Goal: Information Seeking & Learning: Learn about a topic

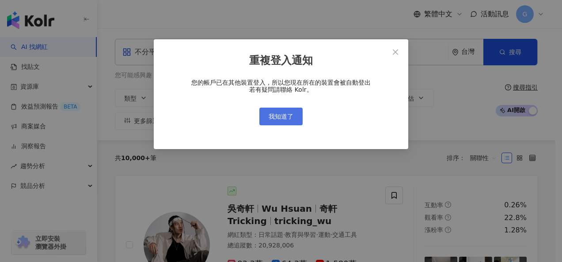
click at [281, 121] on button "我知道了" at bounding box center [280, 117] width 43 height 18
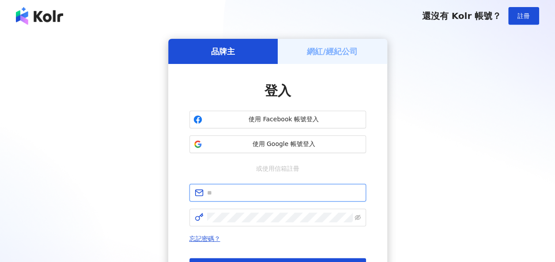
type input "**********"
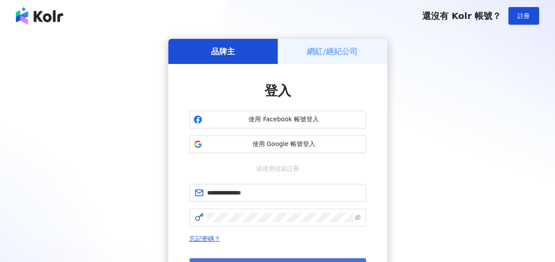
click at [255, 259] on button "登入" at bounding box center [278, 267] width 177 height 18
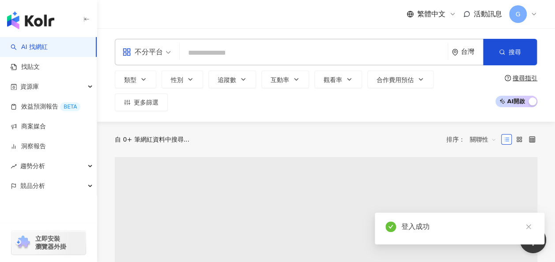
click at [249, 48] on input "search" at bounding box center [313, 53] width 261 height 17
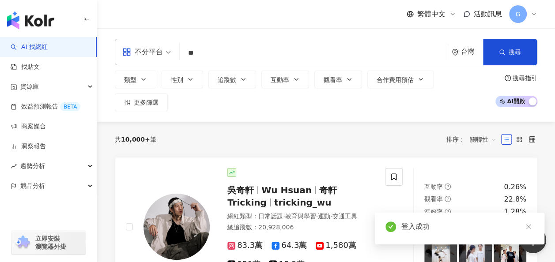
type input "*"
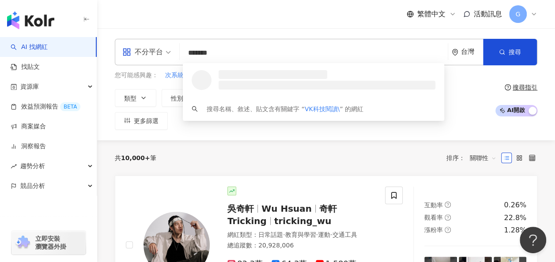
type input "******"
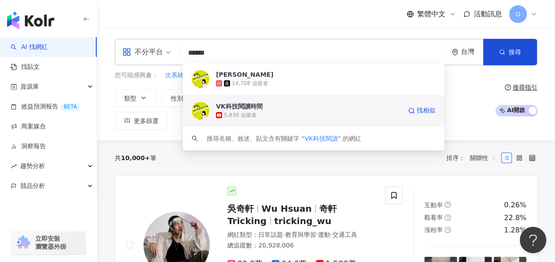
click at [254, 107] on div "VK科技閱讀時間" at bounding box center [239, 106] width 47 height 9
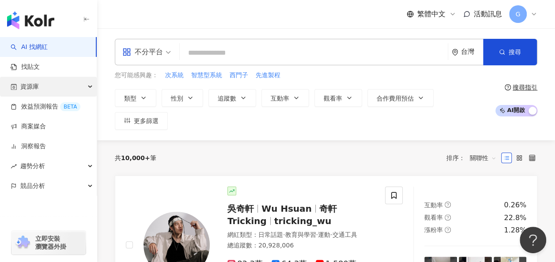
click at [83, 85] on div "資源庫" at bounding box center [48, 87] width 97 height 20
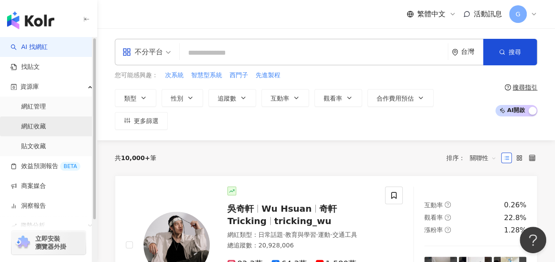
click at [44, 122] on link "網紅收藏" at bounding box center [33, 126] width 25 height 9
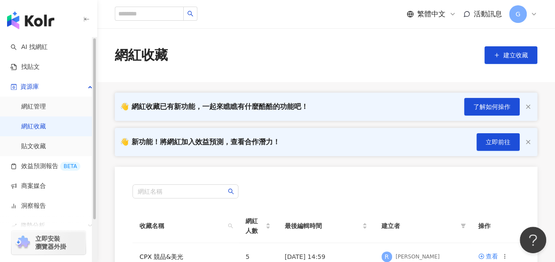
scroll to position [180, 0]
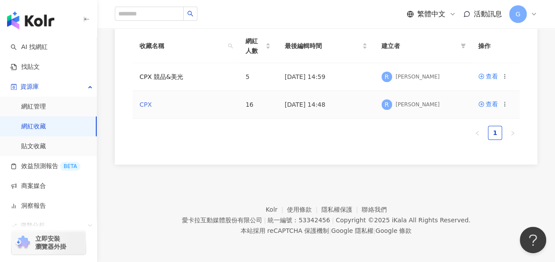
click at [146, 104] on link "CPX" at bounding box center [146, 104] width 12 height 7
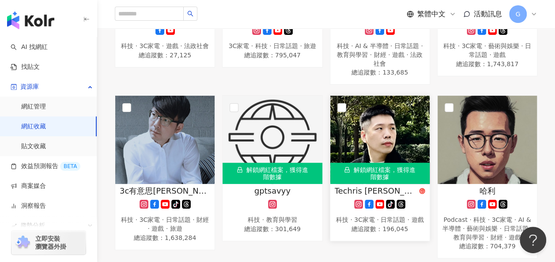
scroll to position [619, 0]
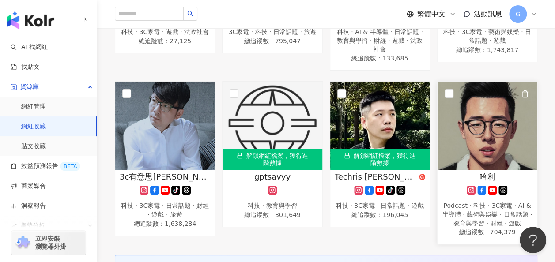
click at [480, 147] on img at bounding box center [487, 126] width 99 height 88
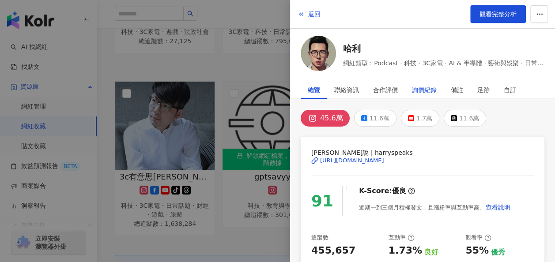
click at [417, 92] on div "詢價紀錄" at bounding box center [424, 90] width 25 height 18
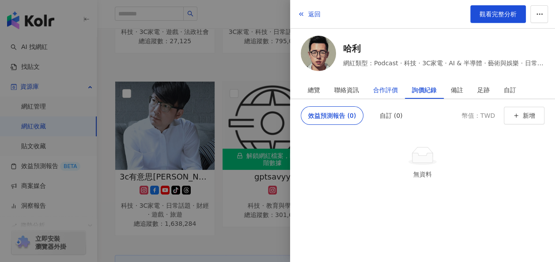
click at [395, 88] on div "合作評價" at bounding box center [385, 90] width 25 height 18
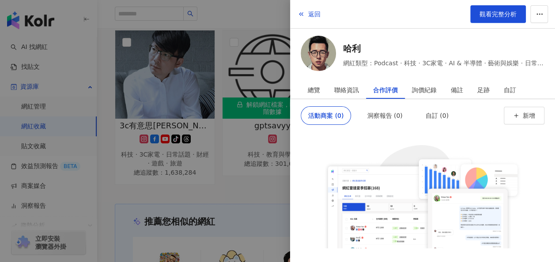
scroll to position [840, 0]
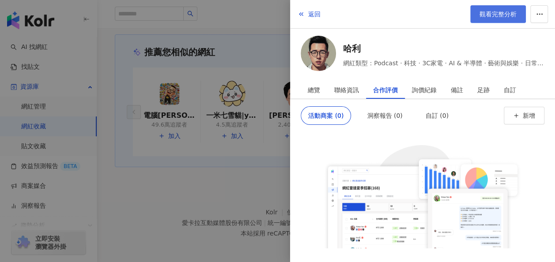
click at [479, 20] on link "觀看完整分析" at bounding box center [499, 14] width 56 height 18
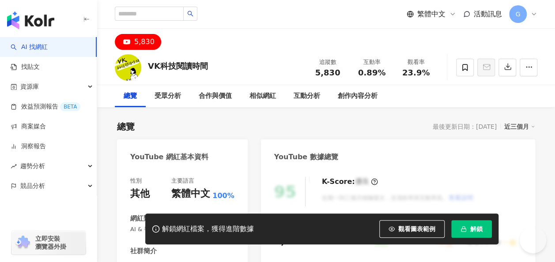
click at [474, 232] on span "解鎖" at bounding box center [477, 229] width 12 height 7
click at [471, 229] on span "解鎖" at bounding box center [477, 229] width 12 height 7
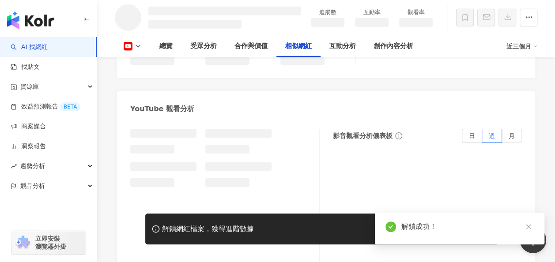
scroll to position [1111, 0]
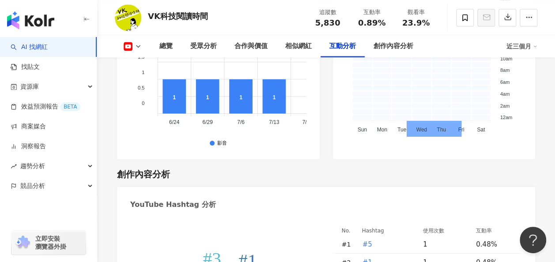
scroll to position [2120, 0]
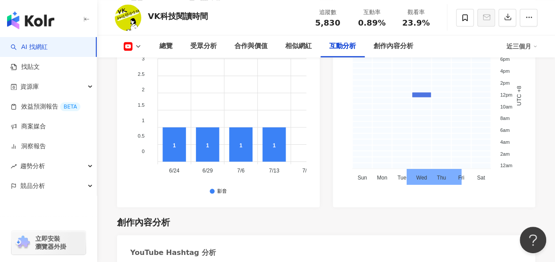
click at [134, 48] on button at bounding box center [133, 46] width 36 height 9
click at [259, 40] on div "合作與價值" at bounding box center [251, 46] width 51 height 22
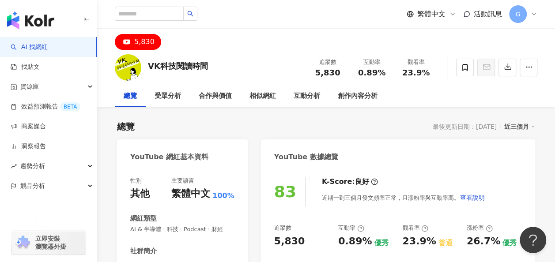
click at [199, 63] on div "VK科技閱讀時間" at bounding box center [178, 66] width 60 height 11
click at [130, 71] on img at bounding box center [128, 67] width 27 height 27
drag, startPoint x: 132, startPoint y: 74, endPoint x: 121, endPoint y: 64, distance: 14.7
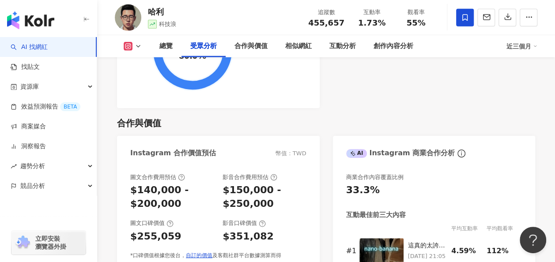
click at [144, 45] on button at bounding box center [133, 46] width 36 height 9
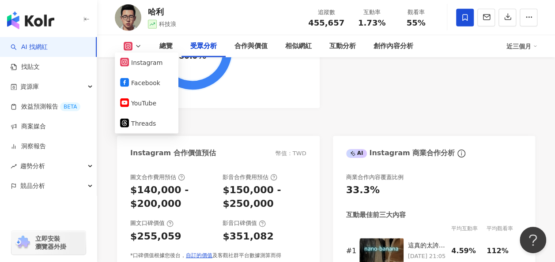
click at [288, 117] on div "合作與價值" at bounding box center [326, 123] width 418 height 12
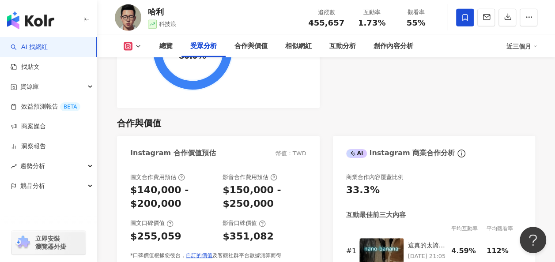
click at [138, 49] on icon at bounding box center [138, 46] width 7 height 7
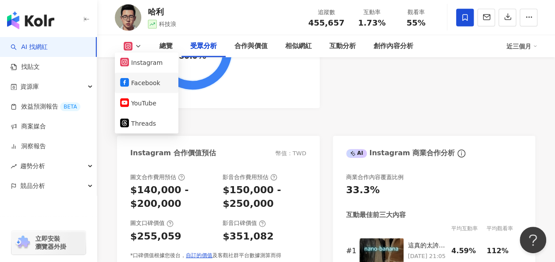
click at [141, 101] on button "YouTube" at bounding box center [146, 103] width 53 height 12
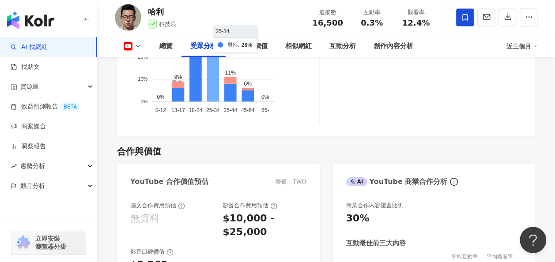
scroll to position [1051, 0]
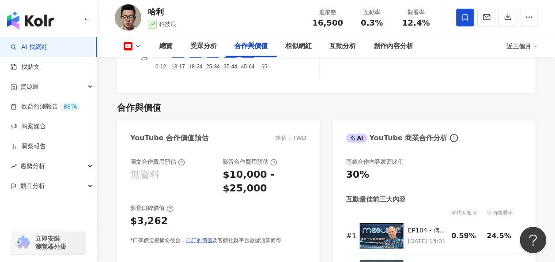
click at [135, 48] on icon at bounding box center [138, 46] width 7 height 7
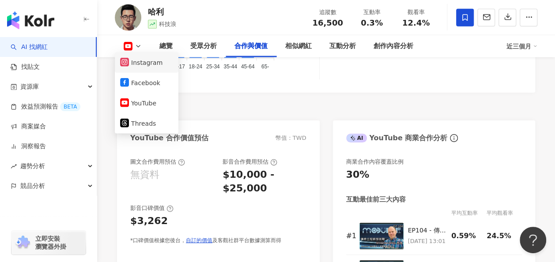
click at [160, 59] on button "Instagram" at bounding box center [146, 63] width 53 height 12
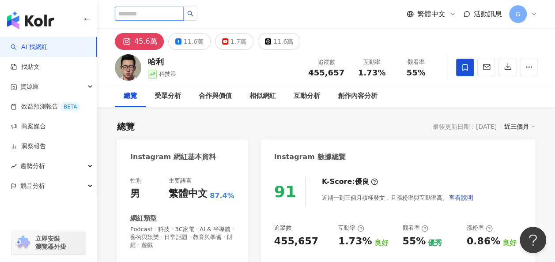
click at [182, 14] on input "search" at bounding box center [149, 14] width 69 height 14
